Goal: Find specific fact

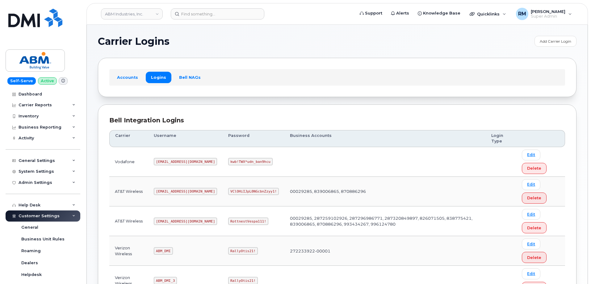
click at [482, 43] on h1 "Carrier Logins" at bounding box center [315, 41] width 434 height 10
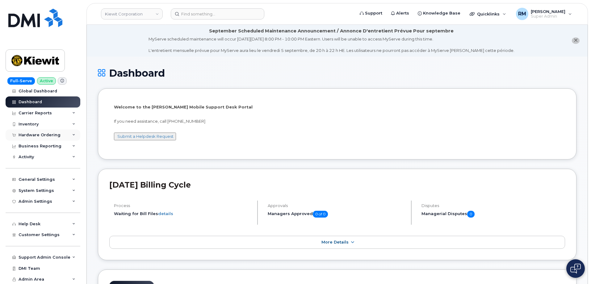
scroll to position [4, 0]
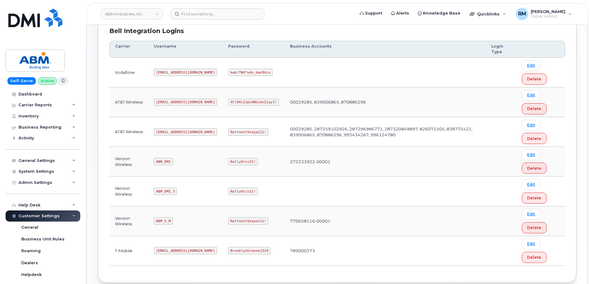
scroll to position [93, 0]
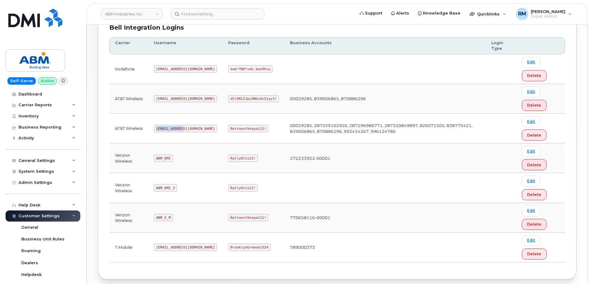
drag, startPoint x: 156, startPoint y: 128, endPoint x: 184, endPoint y: 127, distance: 28.1
click at [184, 127] on code "[EMAIL_ADDRESS][DOMAIN_NAME]" at bounding box center [185, 128] width 63 height 7
copy code "[EMAIL_ADDRESS][DOMAIN_NAME]"
click at [228, 127] on code "RottnestVespa111!" at bounding box center [248, 128] width 40 height 7
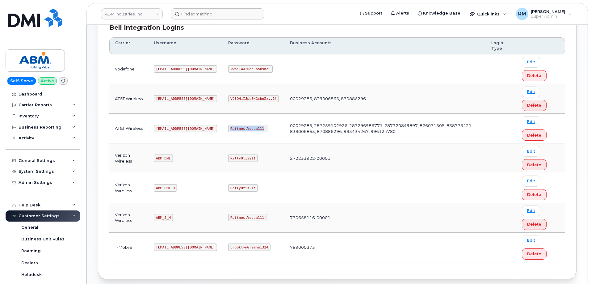
copy code "RottnestVespa111"
